Goal: Download file/media

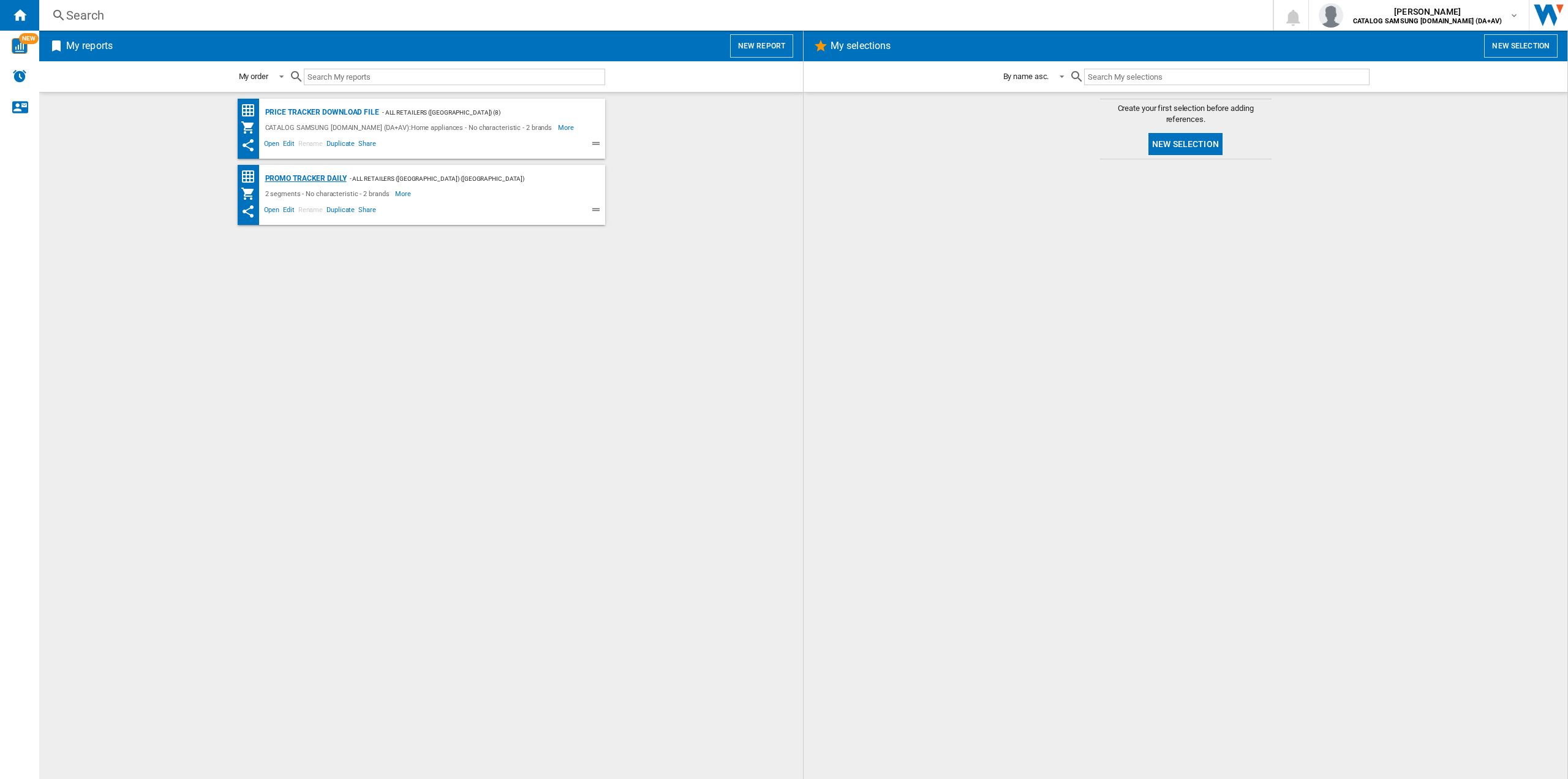
click at [337, 182] on div "Promo Tracker Daily" at bounding box center [305, 178] width 85 height 15
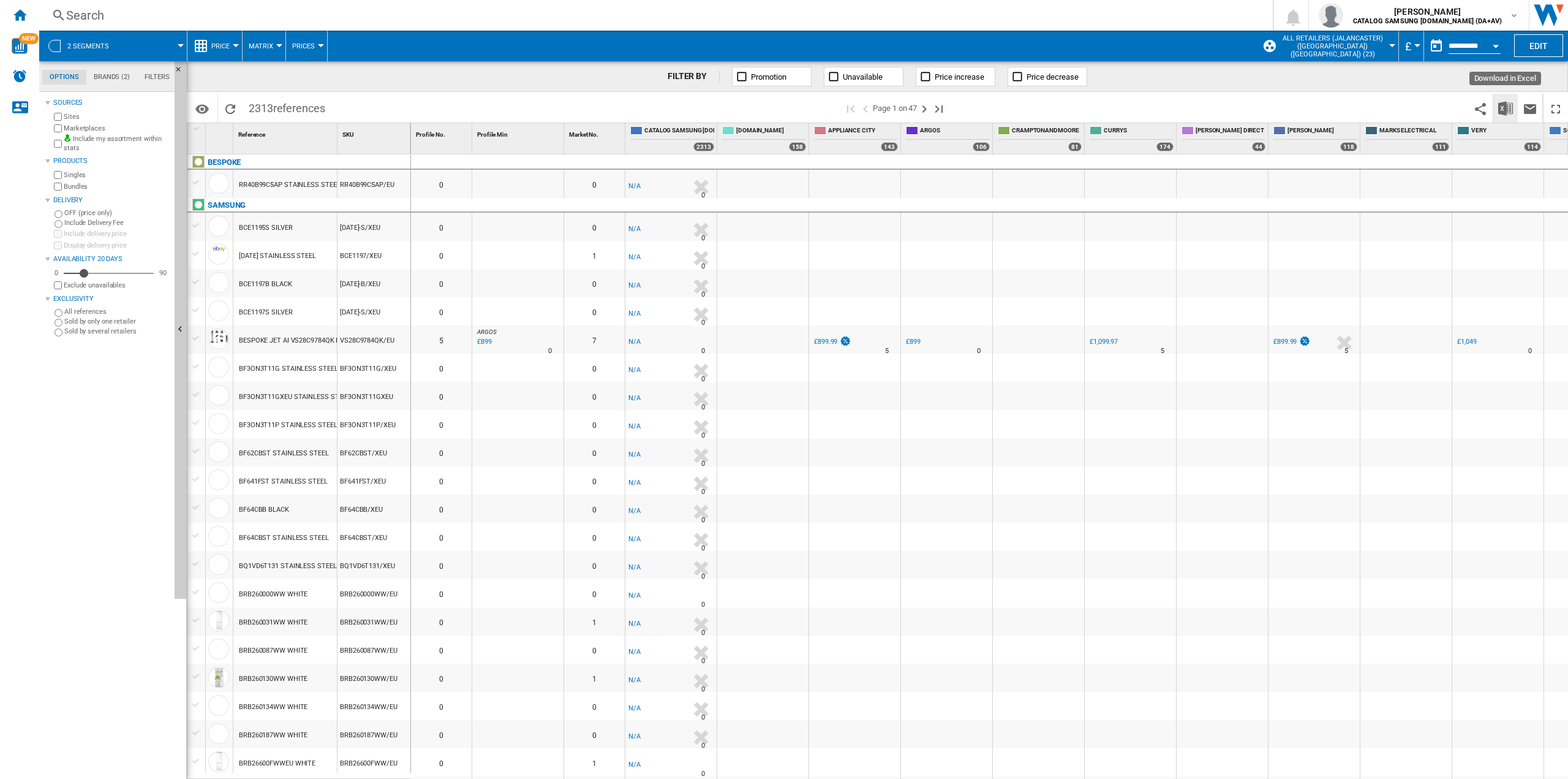
click at [1513, 111] on button "Download in Excel" at bounding box center [1506, 108] width 25 height 29
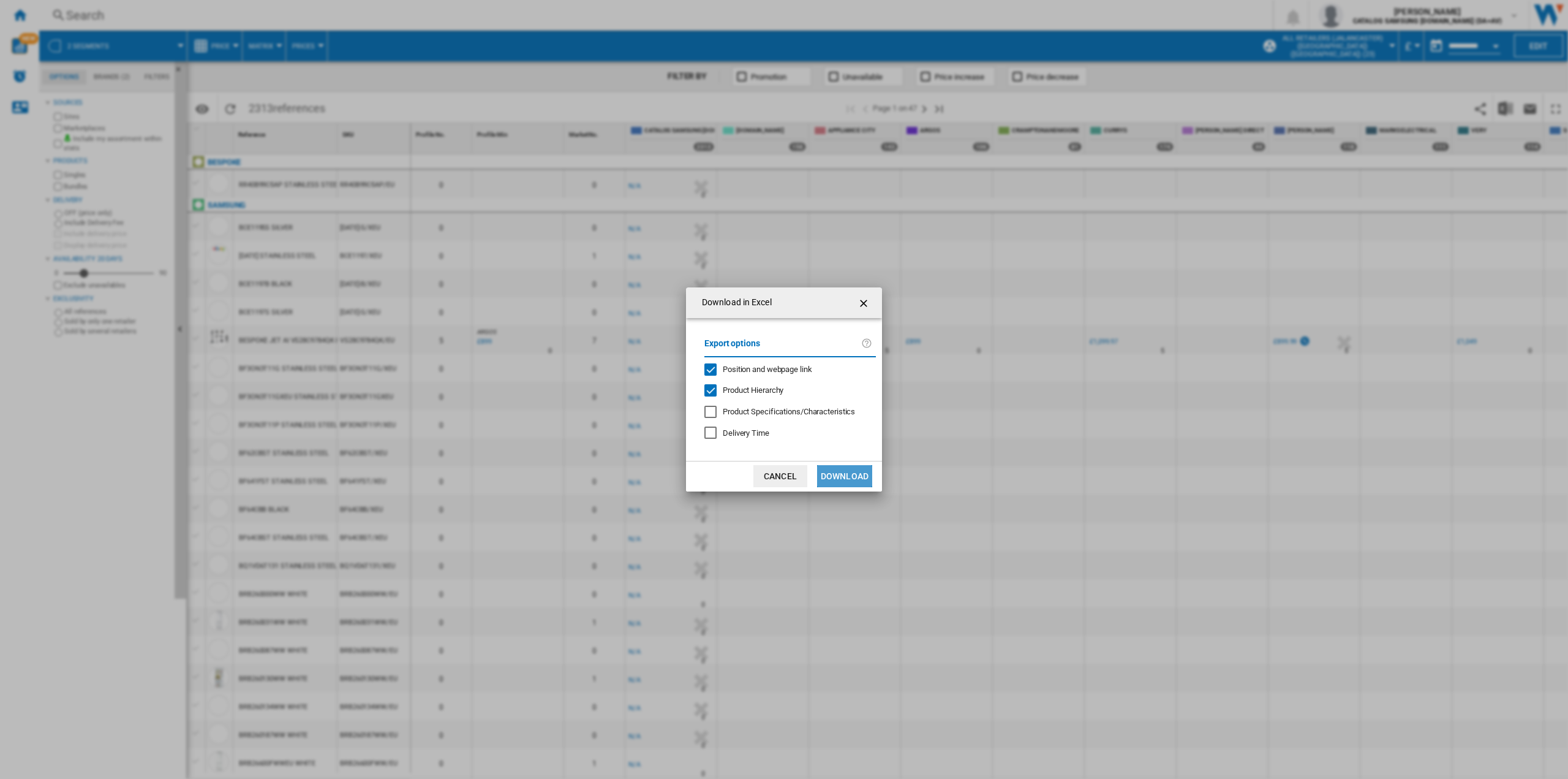
click at [858, 468] on button "Download" at bounding box center [844, 476] width 55 height 22
